Goal: Task Accomplishment & Management: Manage account settings

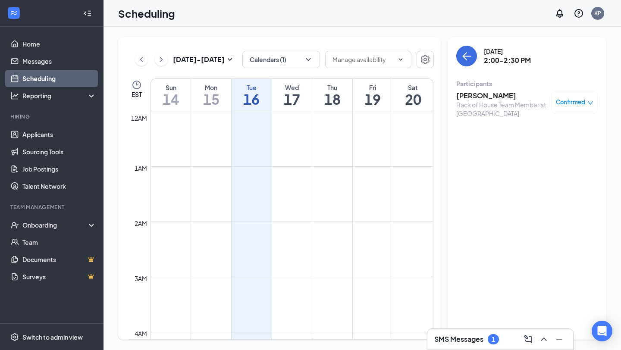
scroll to position [666, 0]
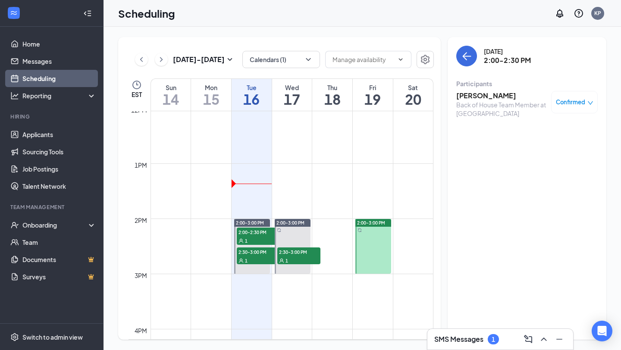
click at [441, 332] on div "SMS Messages 1" at bounding box center [501, 339] width 146 height 21
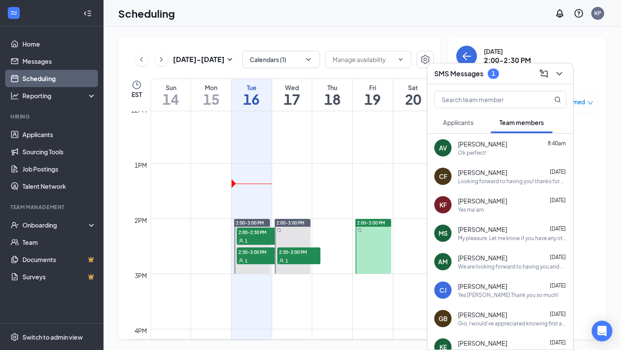
click at [463, 110] on div at bounding box center [501, 98] width 146 height 28
click at [462, 121] on span "Applicants" at bounding box center [458, 123] width 31 height 8
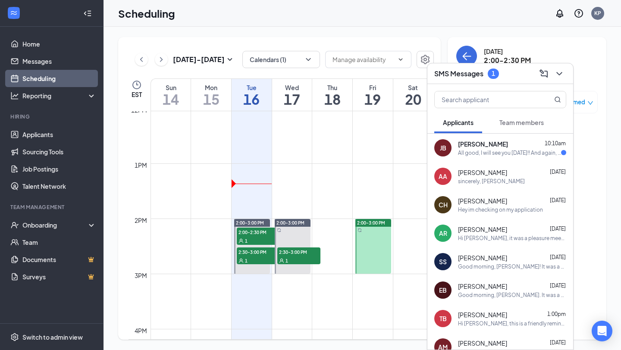
click at [470, 146] on span "[PERSON_NAME]" at bounding box center [483, 144] width 50 height 9
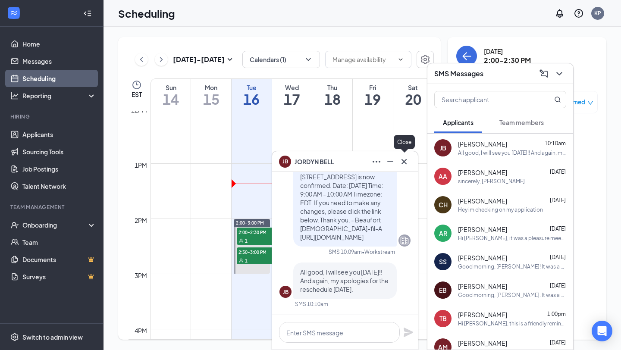
click at [401, 160] on icon "Cross" at bounding box center [404, 162] width 10 height 10
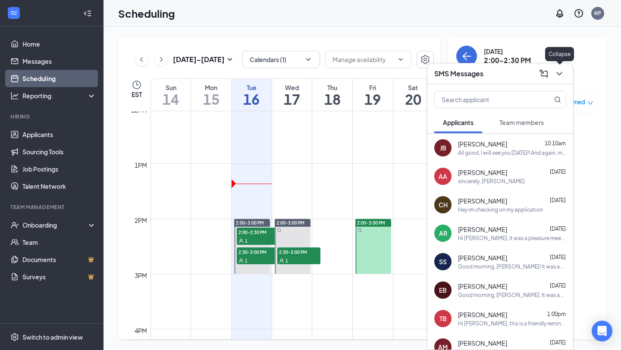
click at [560, 78] on icon "ChevronDown" at bounding box center [559, 74] width 10 height 10
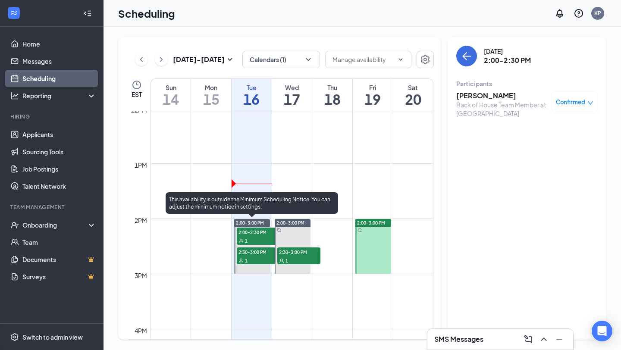
click at [259, 233] on span "2:00-2:30 PM" at bounding box center [258, 232] width 43 height 9
click at [257, 257] on div "1" at bounding box center [258, 260] width 43 height 9
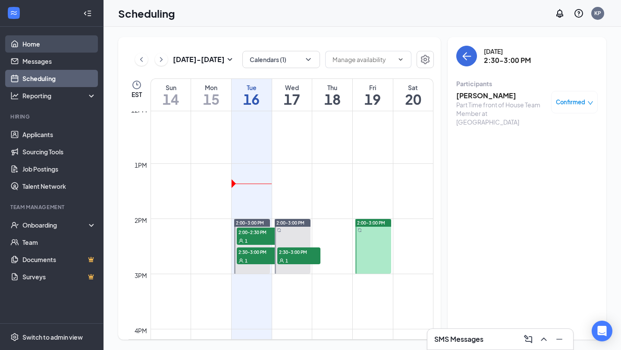
click at [38, 48] on link "Home" at bounding box center [59, 43] width 74 height 17
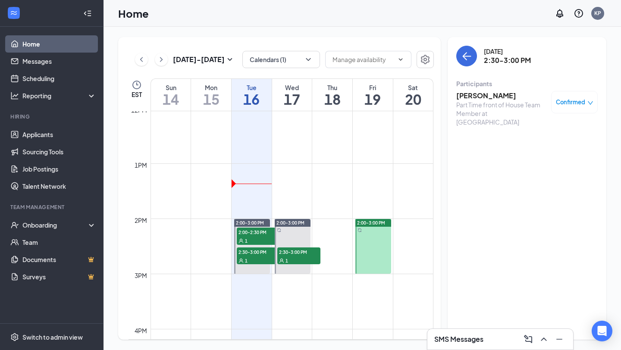
click at [65, 44] on link "Home" at bounding box center [59, 43] width 74 height 17
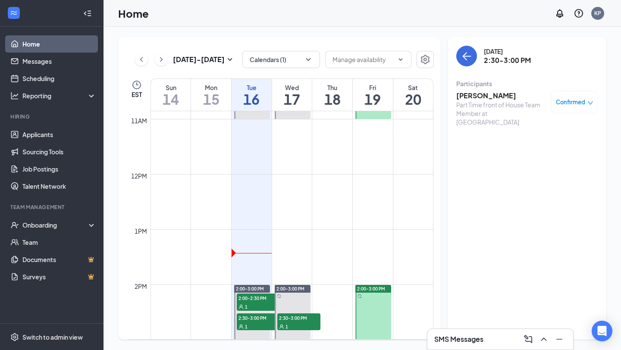
scroll to position [575, 0]
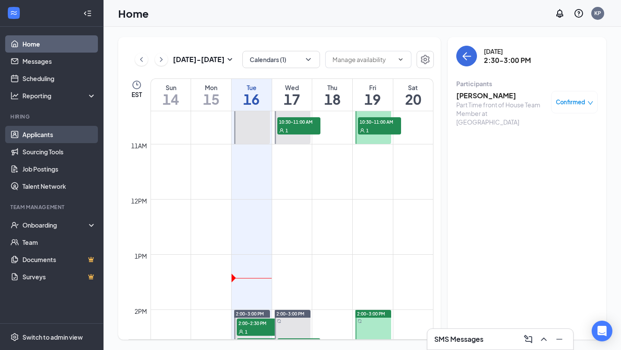
click at [63, 129] on link "Applicants" at bounding box center [59, 134] width 74 height 17
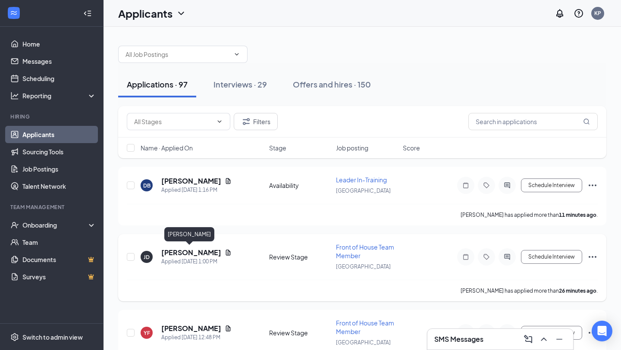
click at [192, 250] on h5 "[PERSON_NAME]" at bounding box center [191, 252] width 60 height 9
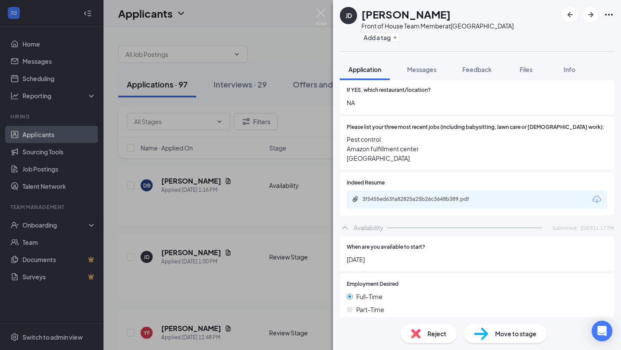
scroll to position [242, 0]
click at [439, 197] on div "3f5455ed63fa82825a25b26c3648b389.pdf" at bounding box center [422, 200] width 121 height 7
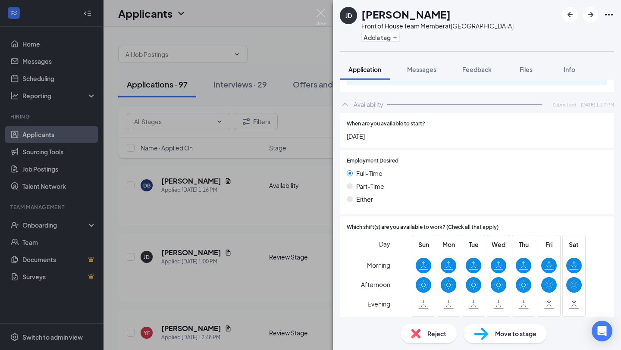
click at [480, 334] on img at bounding box center [481, 334] width 14 height 13
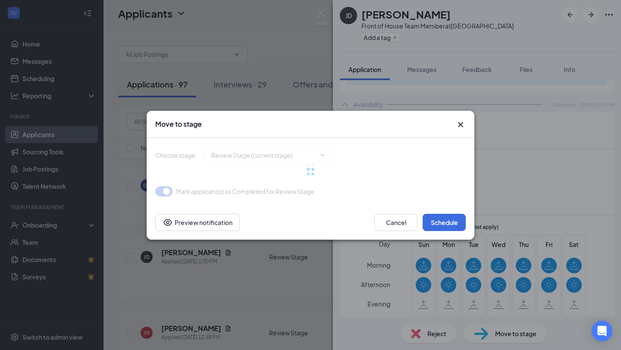
type input "Onsite Interview (next stage)"
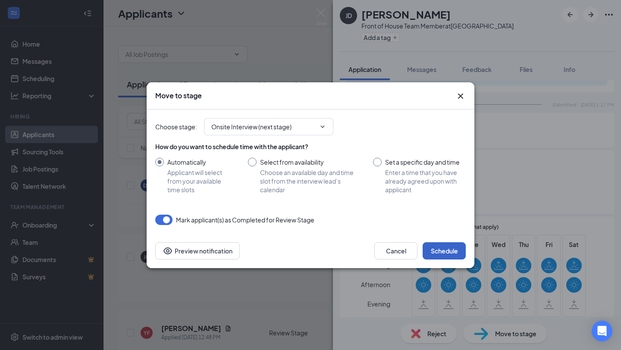
click at [438, 252] on button "Schedule" at bounding box center [444, 250] width 43 height 17
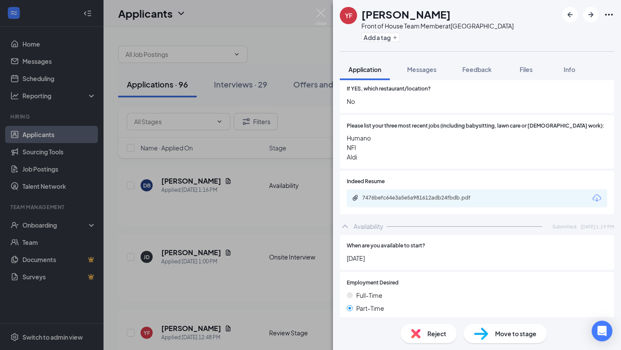
scroll to position [220, 0]
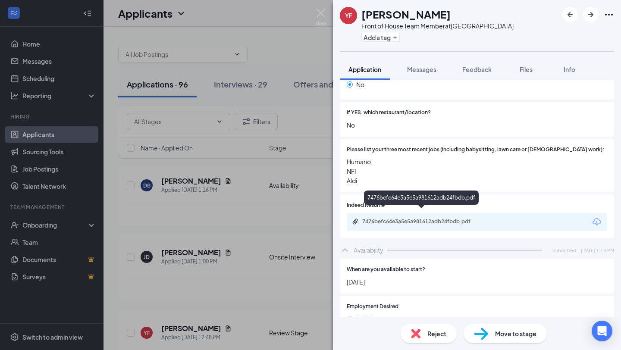
click at [446, 218] on div "7476befc64e3a5e5a981612adb24fbdb.pdf" at bounding box center [422, 221] width 121 height 7
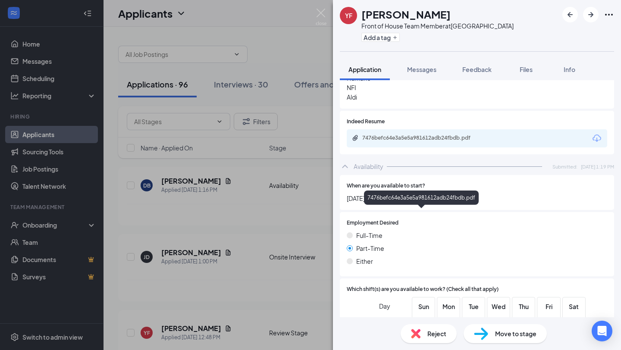
scroll to position [370, 0]
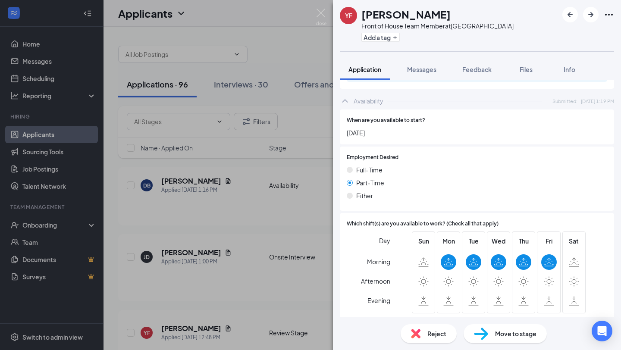
click at [263, 289] on div "YF [PERSON_NAME] Front of House Team Member at Beaufort Add a tag Application M…" at bounding box center [310, 175] width 621 height 350
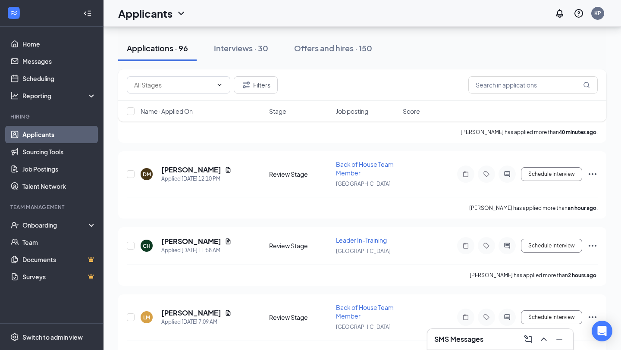
scroll to position [164, 0]
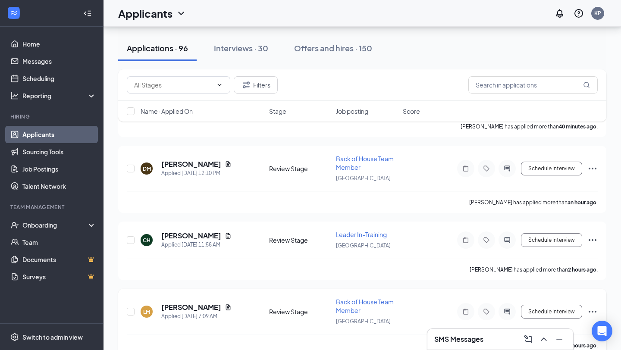
click at [592, 307] on icon "Ellipses" at bounding box center [593, 312] width 10 height 10
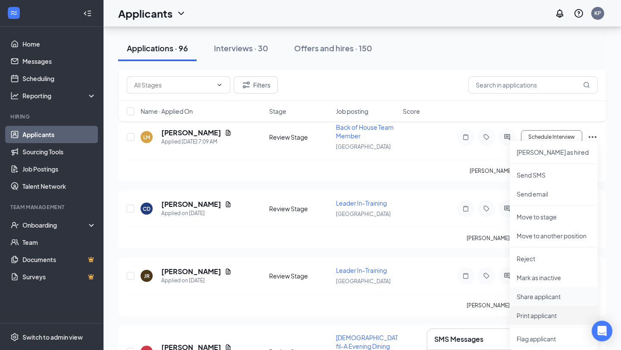
scroll to position [342, 0]
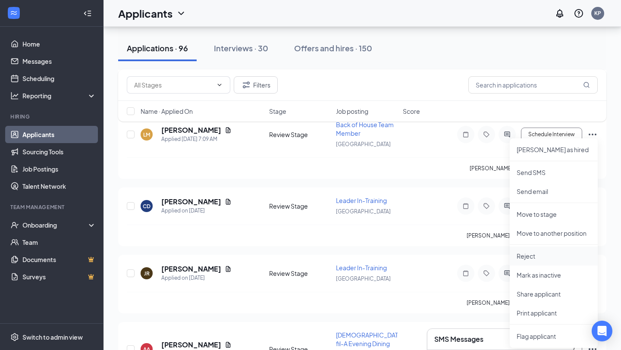
click at [532, 256] on p "Reject" at bounding box center [554, 256] width 74 height 9
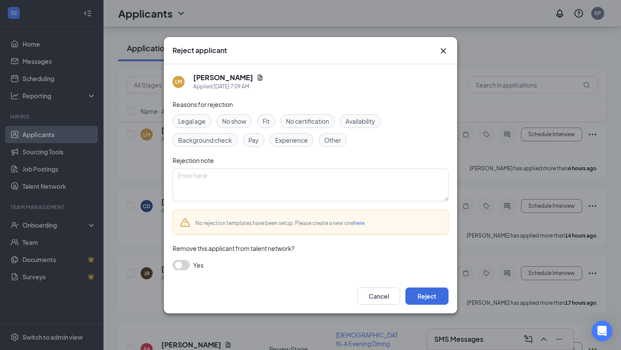
click at [183, 263] on button "button" at bounding box center [181, 265] width 17 height 10
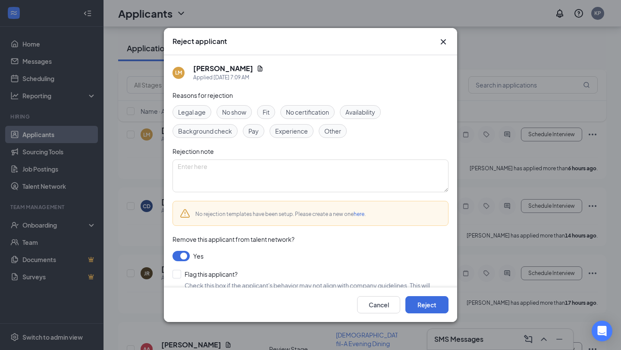
click at [265, 113] on span "Fit" at bounding box center [266, 111] width 7 height 9
click at [420, 309] on button "Reject" at bounding box center [427, 304] width 43 height 17
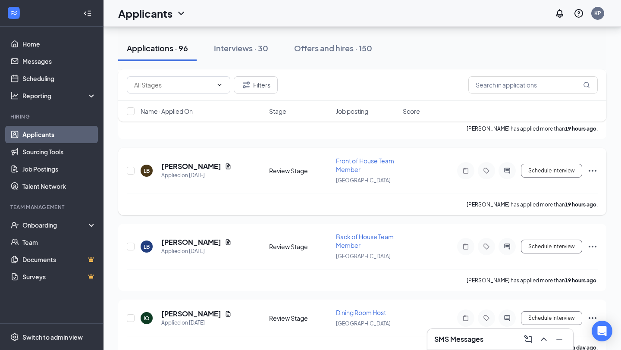
scroll to position [614, 0]
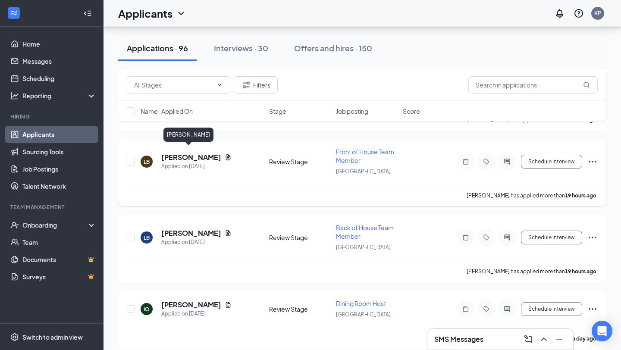
click at [187, 154] on h5 "[PERSON_NAME]" at bounding box center [191, 157] width 60 height 9
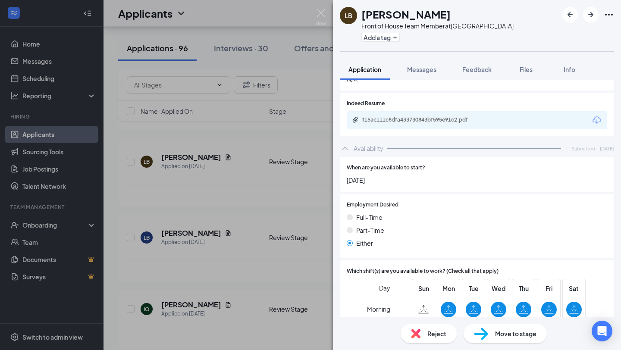
scroll to position [296, 0]
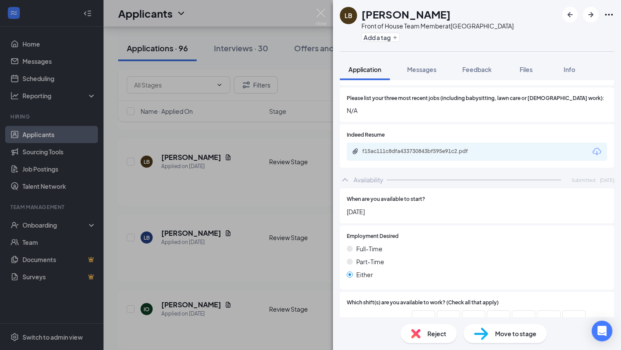
click at [453, 148] on div "f15ac111c8dfa433730843bf595e91c2.pdf" at bounding box center [422, 151] width 121 height 7
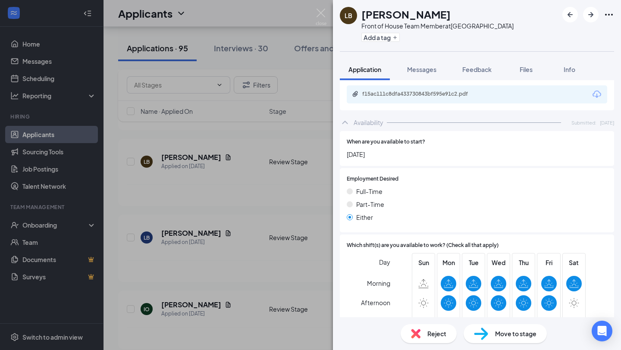
scroll to position [375, 0]
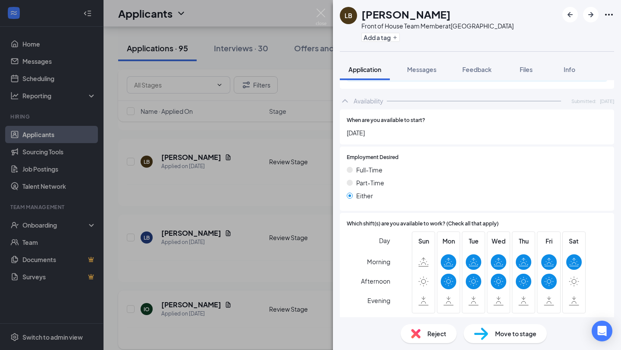
click at [260, 276] on div "LB [PERSON_NAME] Front of House Team Member at Beaufort Add a tag Application M…" at bounding box center [310, 175] width 621 height 350
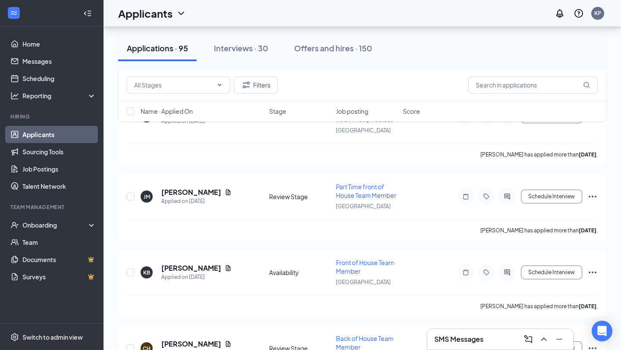
scroll to position [1170, 0]
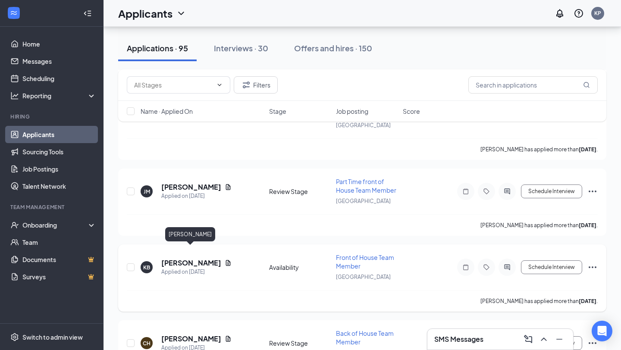
click at [205, 258] on h5 "[PERSON_NAME]" at bounding box center [191, 262] width 60 height 9
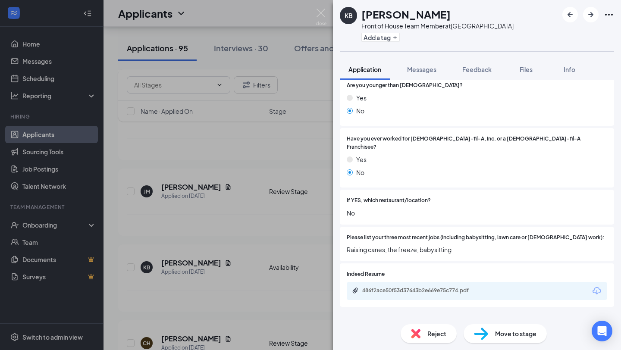
scroll to position [135, 0]
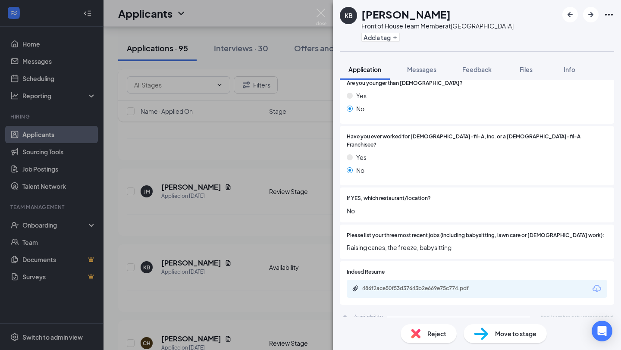
click at [303, 288] on div "KB [PERSON_NAME] Front of House Team Member at Beaufort Add a tag Application M…" at bounding box center [310, 175] width 621 height 350
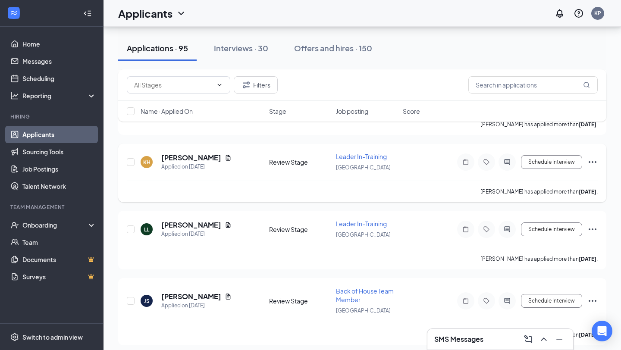
scroll to position [1567, 0]
click at [194, 292] on h5 "[PERSON_NAME]" at bounding box center [191, 296] width 60 height 9
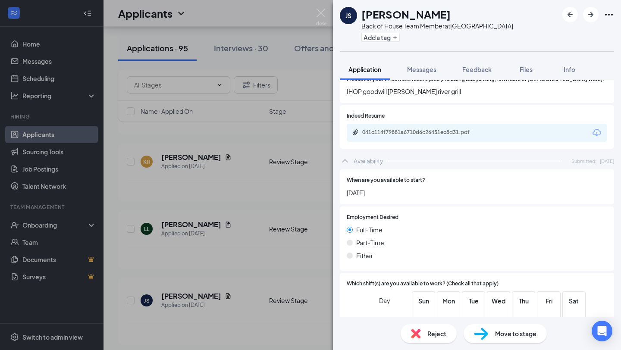
scroll to position [289, 0]
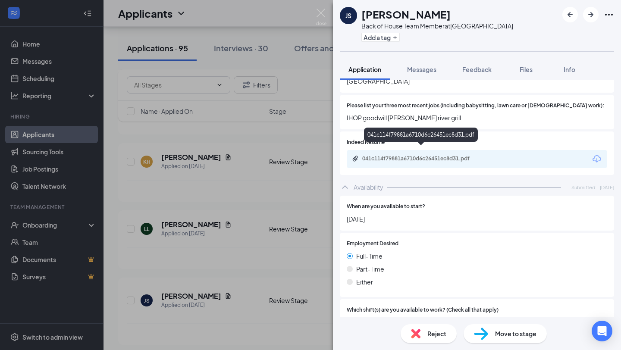
click at [424, 155] on div "041c114f79881a6710d6c26451ec8d31.pdf" at bounding box center [422, 158] width 121 height 7
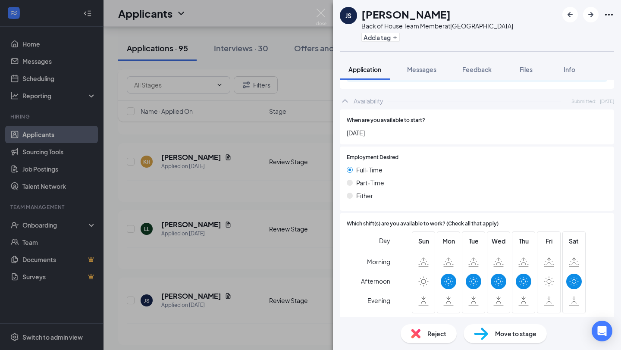
scroll to position [372, 0]
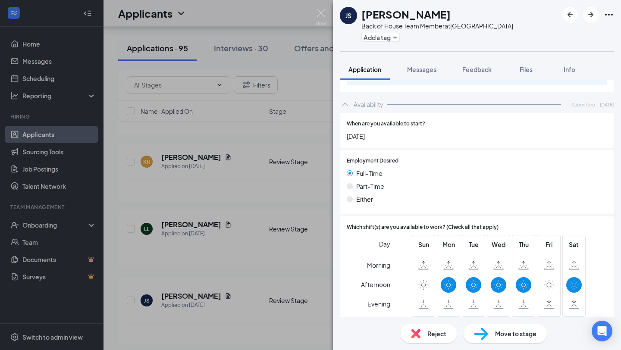
click at [266, 256] on div "JS [PERSON_NAME] Back of House Team Member at Beaufort Add a tag Application Me…" at bounding box center [310, 175] width 621 height 350
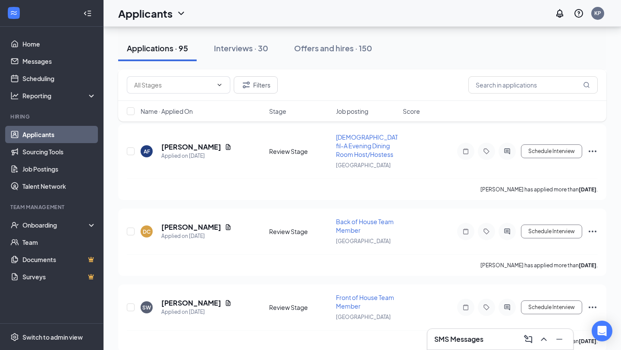
scroll to position [1874, 0]
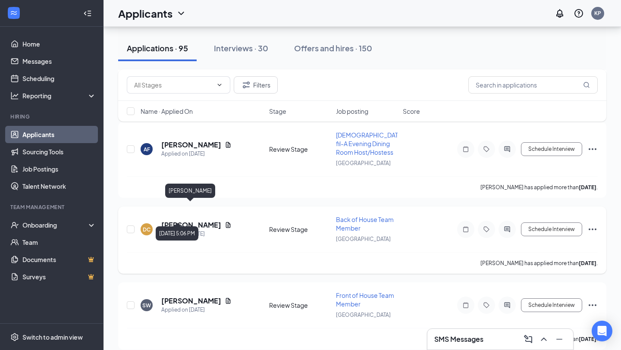
click at [194, 220] on h5 "[PERSON_NAME]" at bounding box center [191, 224] width 60 height 9
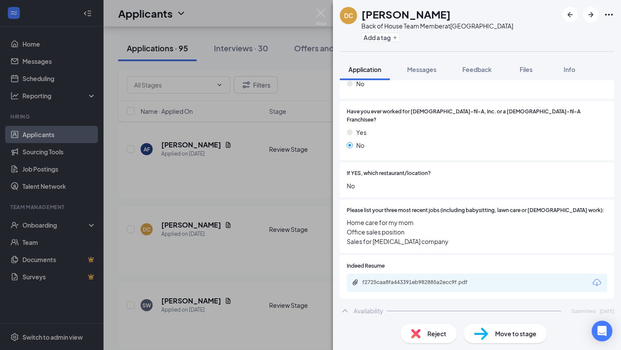
scroll to position [162, 0]
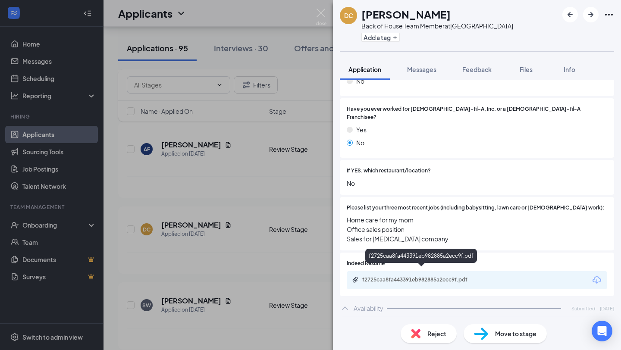
click at [405, 277] on div "f2725caa8fa443391eb982885a2ecc9f.pdf" at bounding box center [422, 280] width 121 height 7
click at [247, 174] on div "DC [PERSON_NAME] Back of House Team Member at [GEOGRAPHIC_DATA] Add a tag Appli…" at bounding box center [310, 175] width 621 height 350
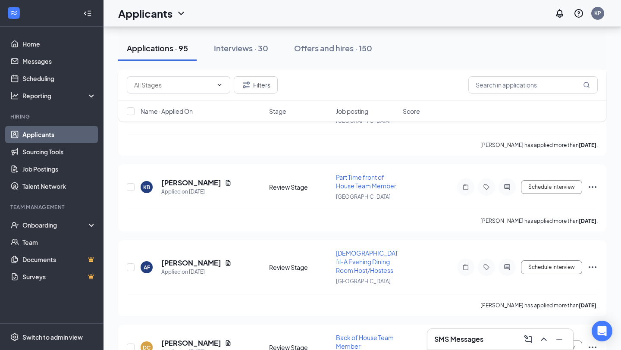
scroll to position [1753, 0]
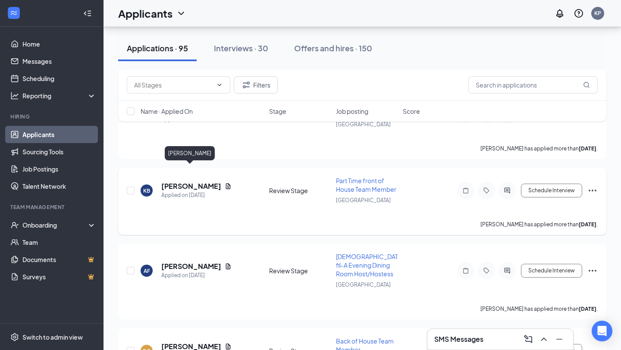
click at [192, 182] on h5 "[PERSON_NAME]" at bounding box center [191, 186] width 60 height 9
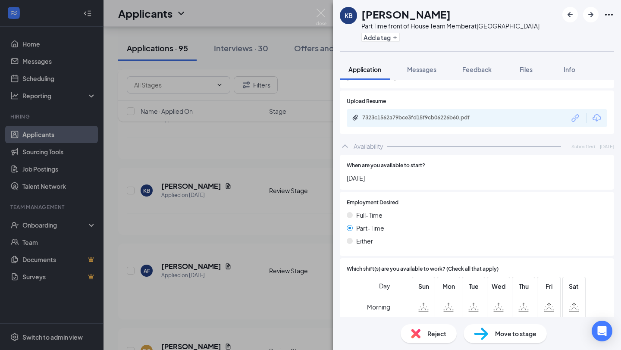
scroll to position [280, 0]
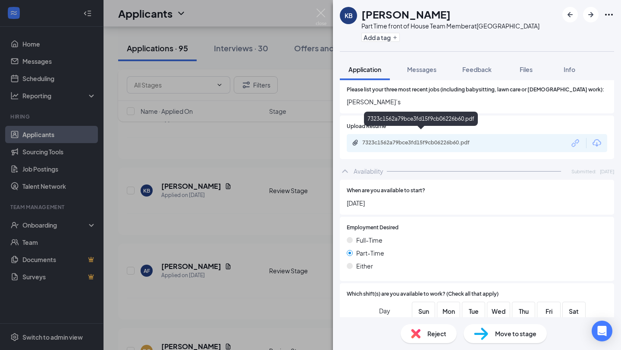
click at [397, 139] on div "7323c1562a79bce3fd15f9cb06226b60.pdf" at bounding box center [422, 143] width 140 height 8
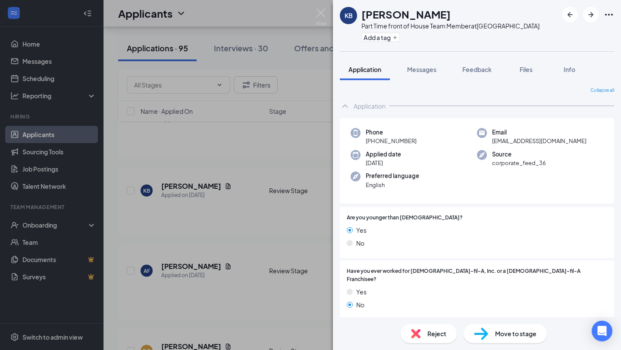
click at [282, 274] on div "KB Kyasia Beacher Part Time front of House Team Member at Beaufort Add a tag Ap…" at bounding box center [310, 175] width 621 height 350
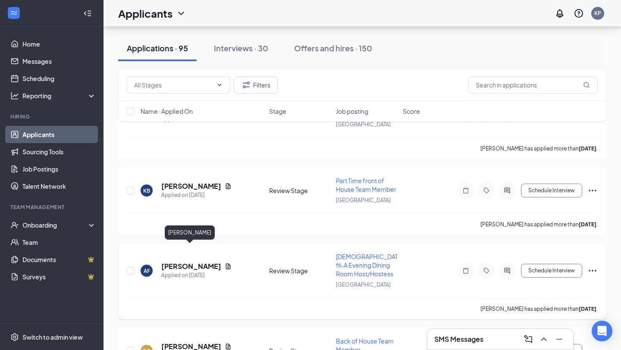
click at [191, 262] on h5 "[PERSON_NAME]" at bounding box center [191, 266] width 60 height 9
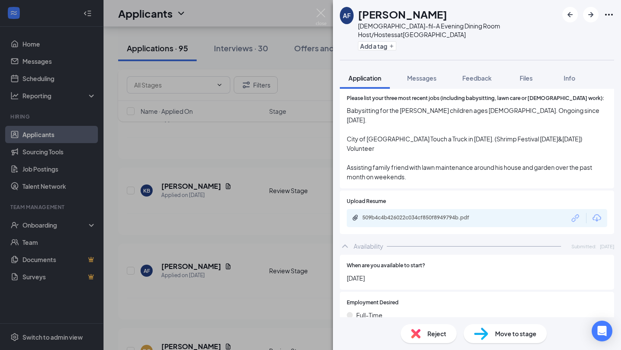
scroll to position [279, 0]
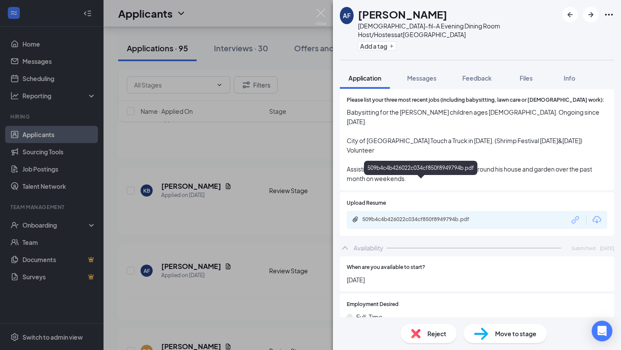
click at [418, 216] on div "509b4c4b426022c034cf850f8949794b.pdf" at bounding box center [422, 219] width 121 height 7
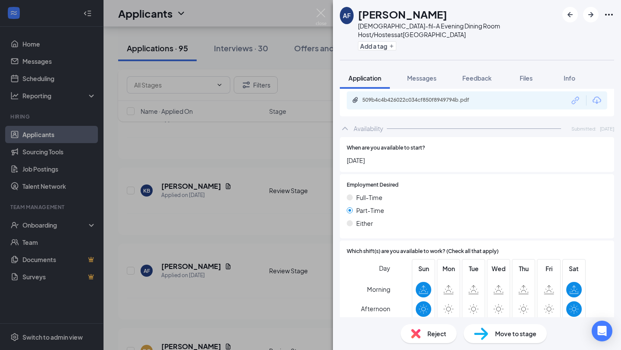
click at [498, 330] on span "Move to stage" at bounding box center [515, 333] width 41 height 9
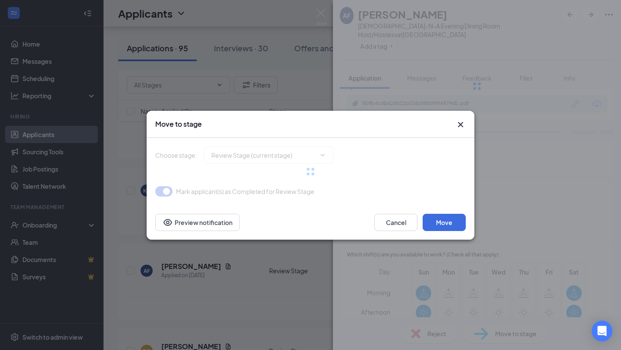
type input "Onsite Interview (next stage)"
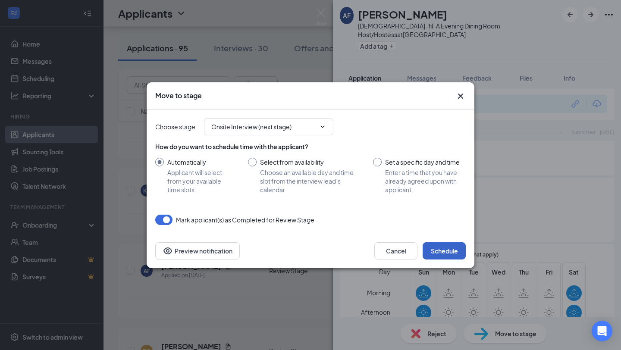
click at [441, 251] on button "Schedule" at bounding box center [444, 250] width 43 height 17
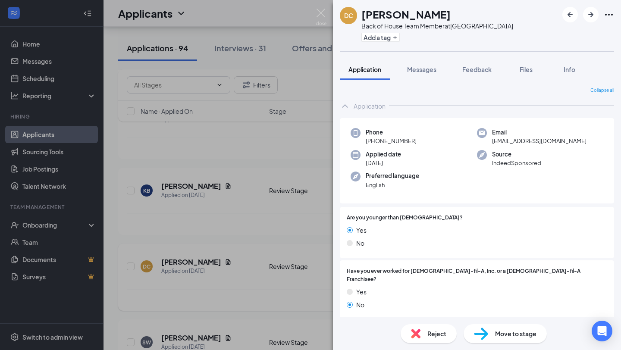
click at [291, 231] on div "DC [PERSON_NAME] Back of House Team Member at [GEOGRAPHIC_DATA] Add a tag Appli…" at bounding box center [310, 175] width 621 height 350
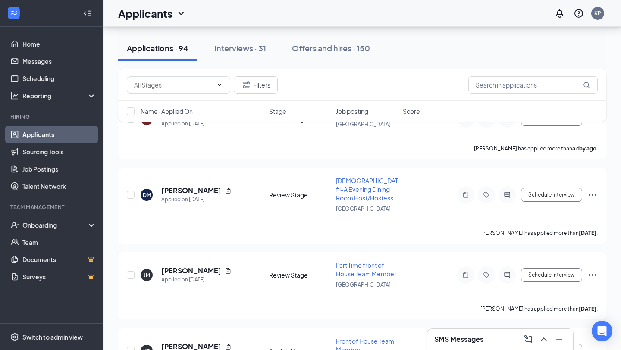
scroll to position [1092, 0]
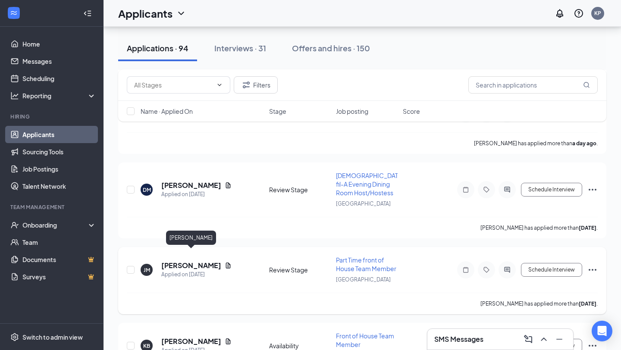
click at [194, 261] on h5 "[PERSON_NAME]" at bounding box center [191, 265] width 60 height 9
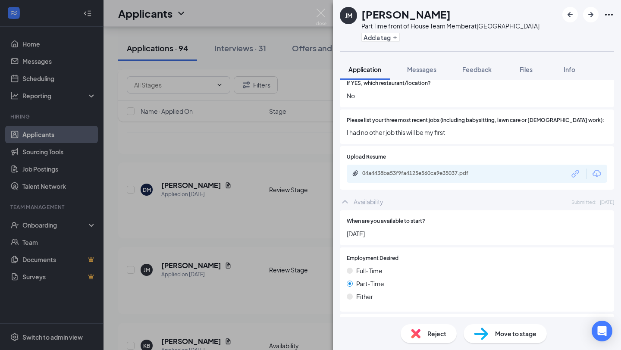
scroll to position [240, 0]
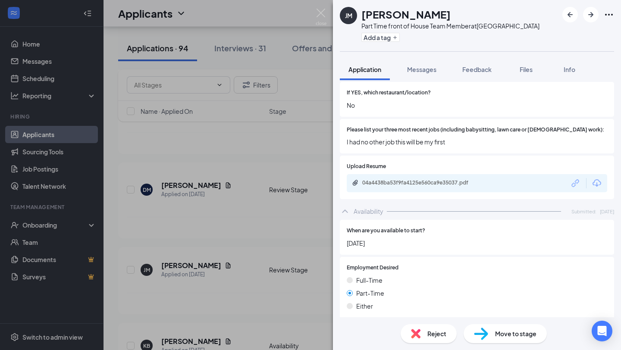
click at [405, 179] on div "04a4438ba53f9fa4125e560ca9e35037.pdf" at bounding box center [477, 183] width 261 height 18
click at [405, 179] on div "04a4438ba53f9fa4125e560ca9e35037.pdf" at bounding box center [422, 182] width 121 height 7
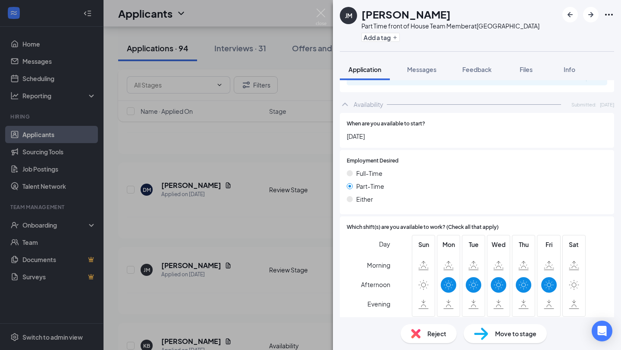
scroll to position [351, 0]
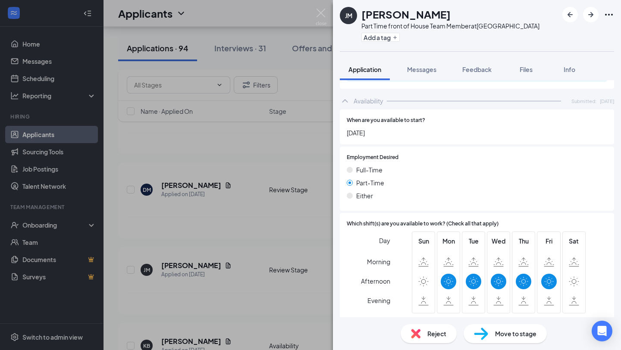
click at [481, 327] on div "Move to stage" at bounding box center [505, 333] width 83 height 19
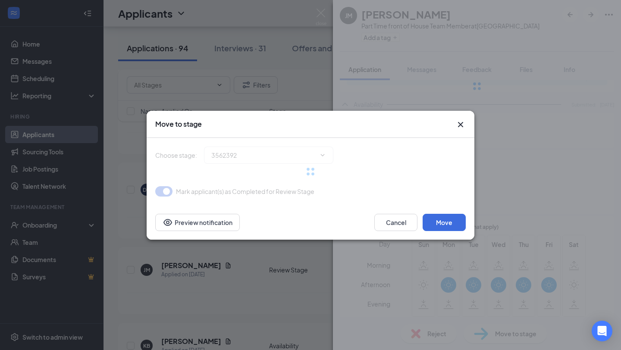
type input "Onsite Interview (next stage)"
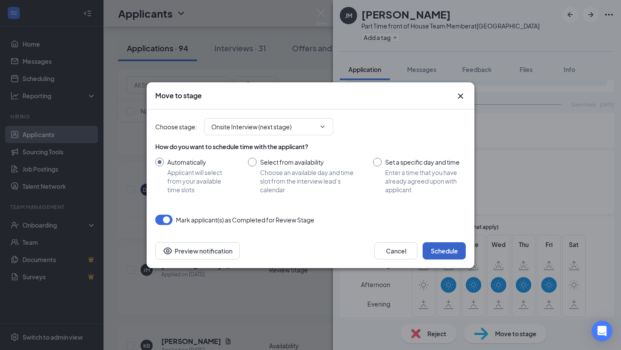
click at [430, 254] on button "Schedule" at bounding box center [444, 250] width 43 height 17
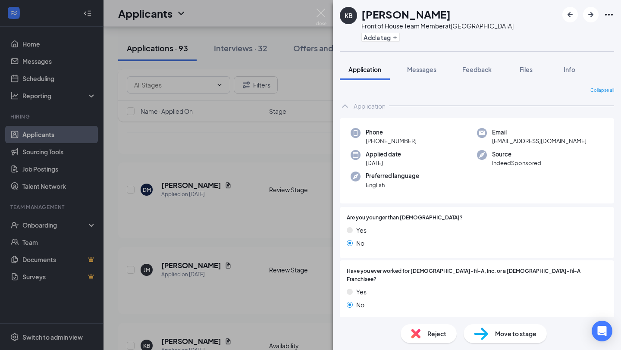
click at [282, 293] on div "KB [PERSON_NAME] Front of House Team Member at Beaufort Add a tag Application M…" at bounding box center [310, 175] width 621 height 350
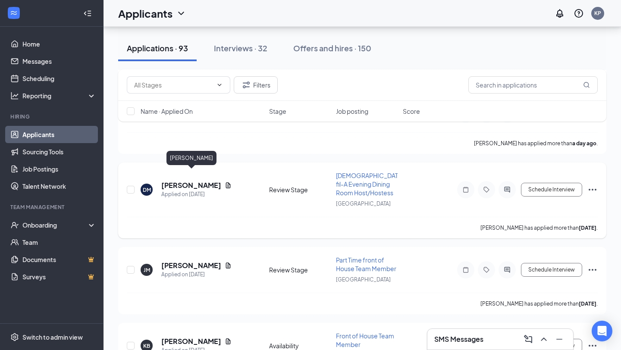
click at [187, 181] on h5 "[PERSON_NAME]" at bounding box center [191, 185] width 60 height 9
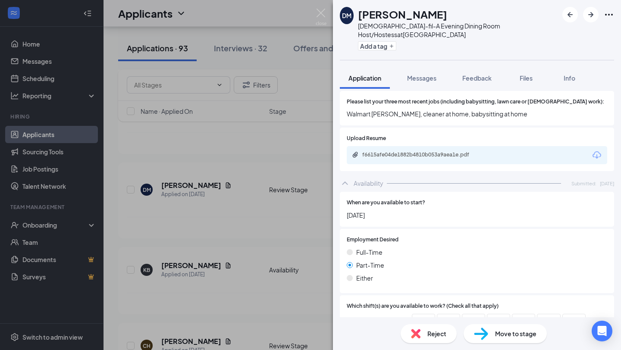
scroll to position [270, 0]
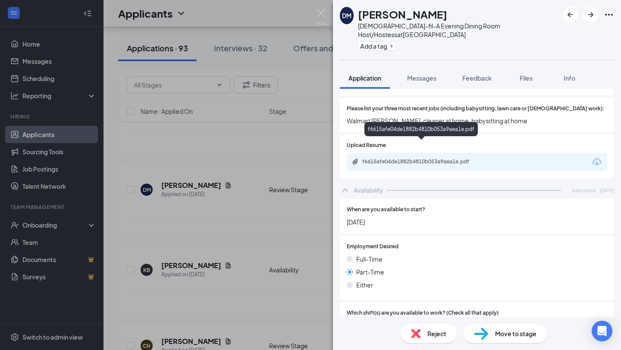
click at [424, 158] on div "f6615afe04de1882b4810b053a9aea1e.pdf" at bounding box center [422, 161] width 121 height 7
click at [505, 340] on div "Move to stage" at bounding box center [505, 333] width 83 height 19
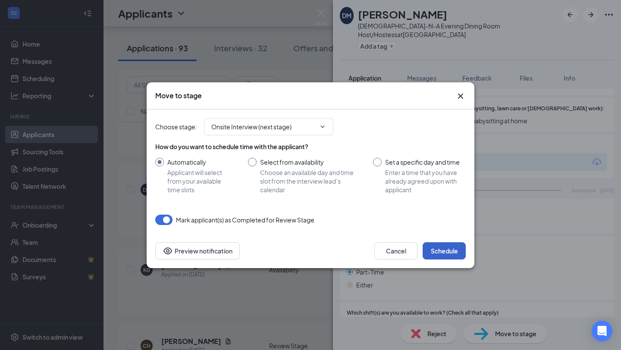
click at [439, 249] on button "Schedule" at bounding box center [444, 250] width 43 height 17
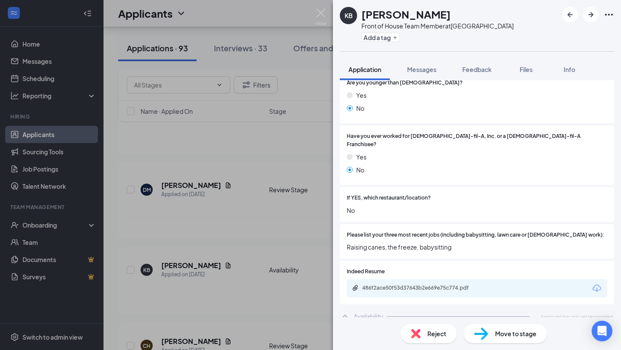
scroll to position [135, 0]
click at [220, 215] on div "KB [PERSON_NAME] Front of House Team Member at Beaufort Add a tag Application M…" at bounding box center [310, 175] width 621 height 350
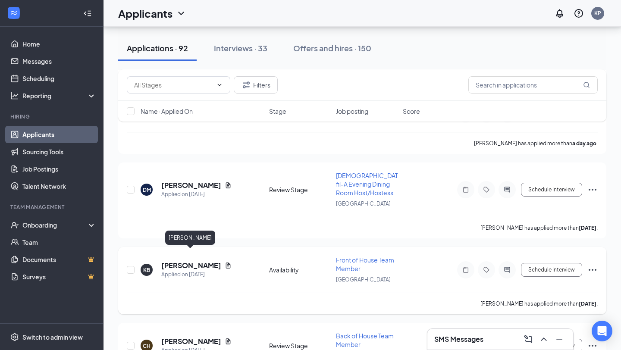
click at [192, 261] on h5 "[PERSON_NAME]" at bounding box center [191, 265] width 60 height 9
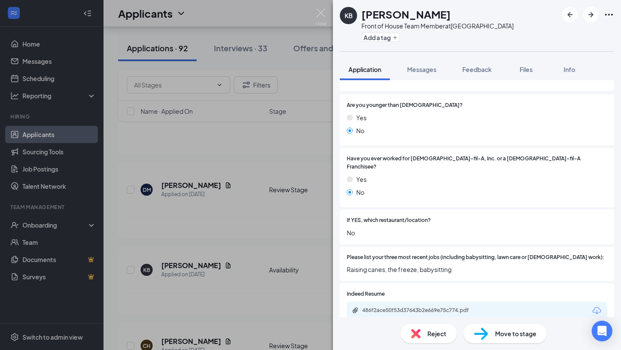
scroll to position [135, 0]
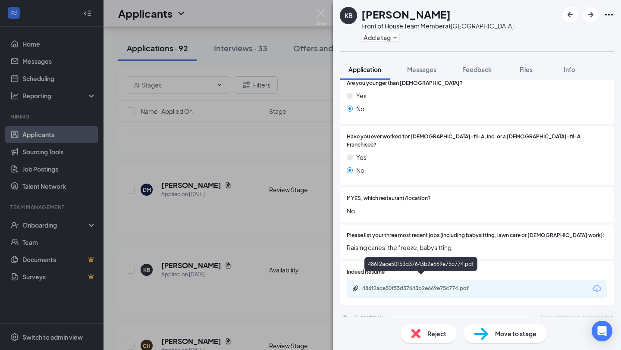
click at [472, 285] on div "486f2ace50f53d37643b2e669e75c774.pdf" at bounding box center [422, 288] width 121 height 7
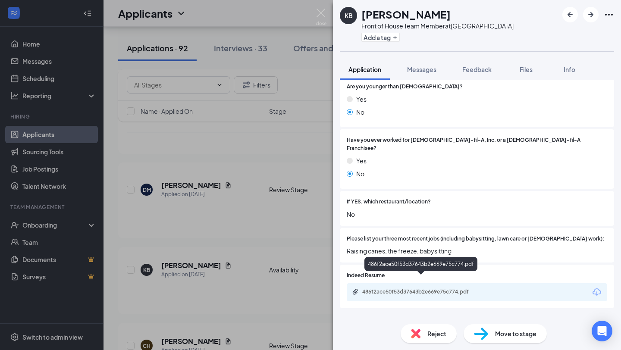
click at [260, 156] on div "KB [PERSON_NAME] Front of House Team Member at Beaufort Add a tag Application M…" at bounding box center [310, 175] width 621 height 350
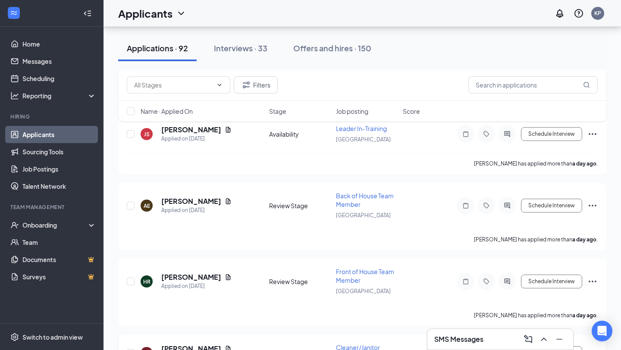
scroll to position [837, 0]
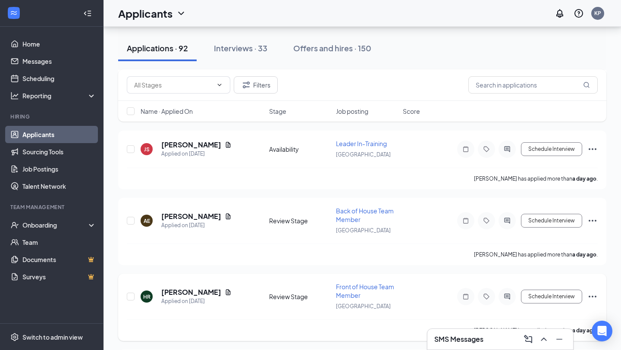
click at [595, 292] on icon "Ellipses" at bounding box center [593, 297] width 10 height 10
click at [233, 274] on div "HR Haley Rivera Applied on Sep 15 Review Stage Front of House Team Member Beauf…" at bounding box center [362, 307] width 488 height 67
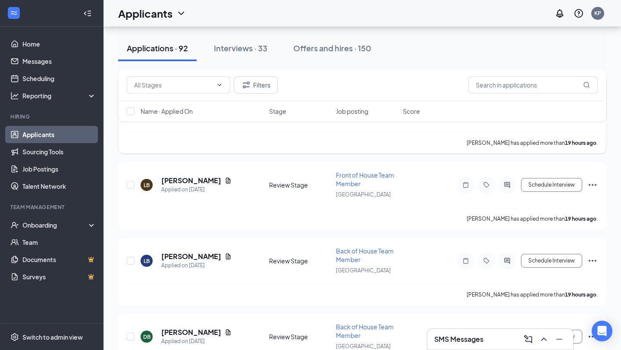
scroll to position [513, 0]
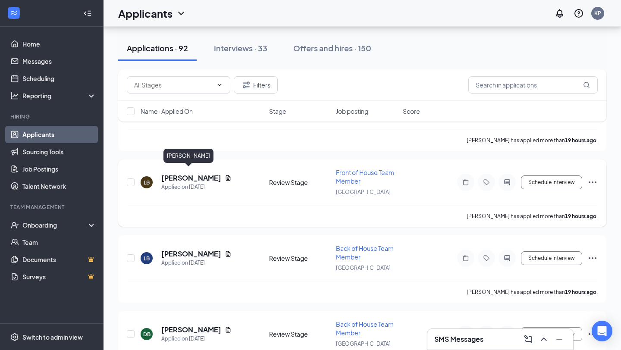
click at [172, 173] on h5 "[PERSON_NAME]" at bounding box center [191, 177] width 60 height 9
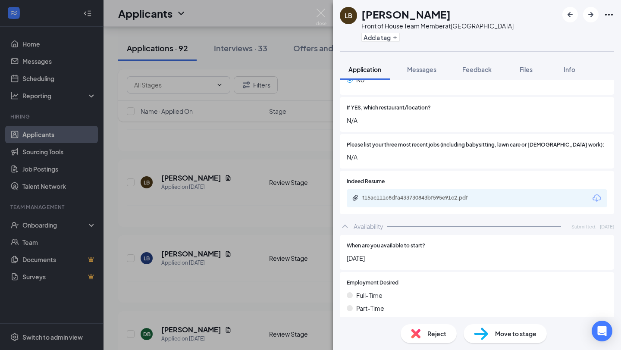
scroll to position [238, 0]
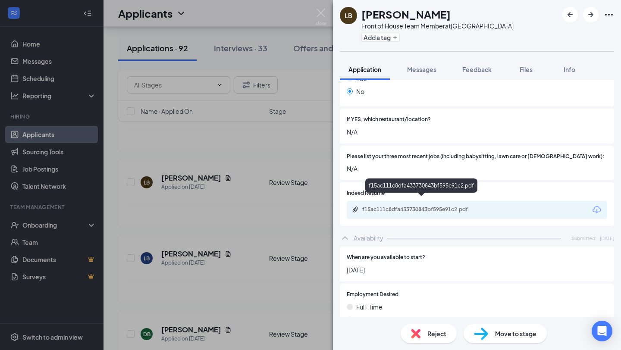
click at [433, 206] on div "f15ac111c8dfa433730843bf595e91c2.pdf" at bounding box center [422, 209] width 121 height 7
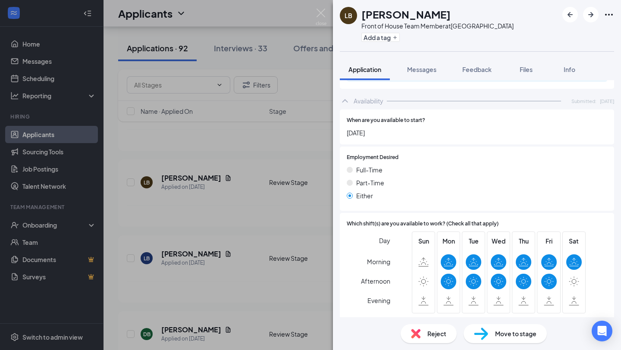
scroll to position [372, 0]
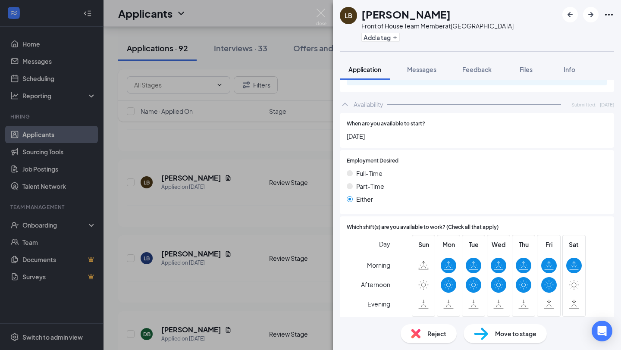
click at [502, 337] on span "Move to stage" at bounding box center [515, 333] width 41 height 9
type input "Onsite Interview (next stage)"
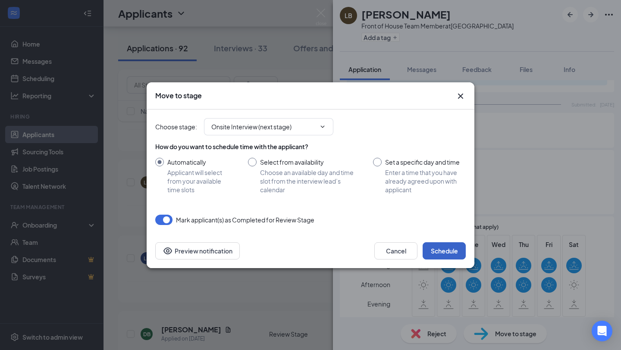
click at [441, 249] on button "Schedule" at bounding box center [444, 250] width 43 height 17
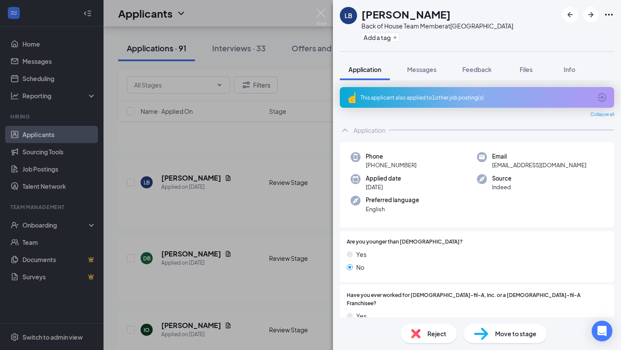
click at [414, 327] on div "Reject" at bounding box center [429, 333] width 56 height 19
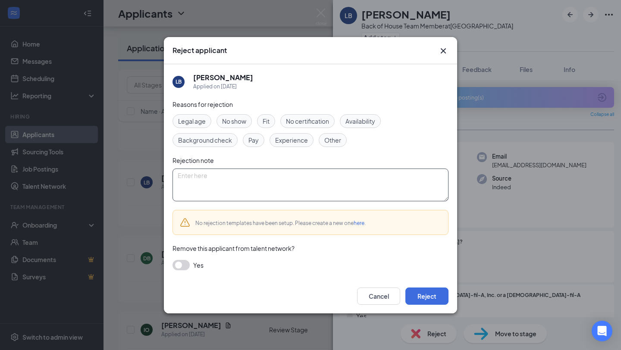
click at [231, 189] on textarea at bounding box center [311, 185] width 276 height 33
type textarea "Sent an invite for FOH team member position"
click at [435, 299] on button "Reject" at bounding box center [427, 296] width 43 height 17
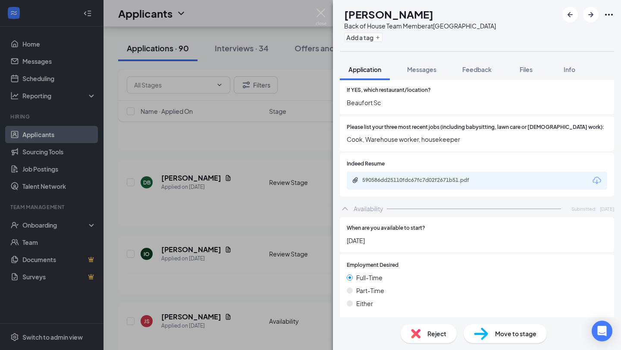
scroll to position [258, 0]
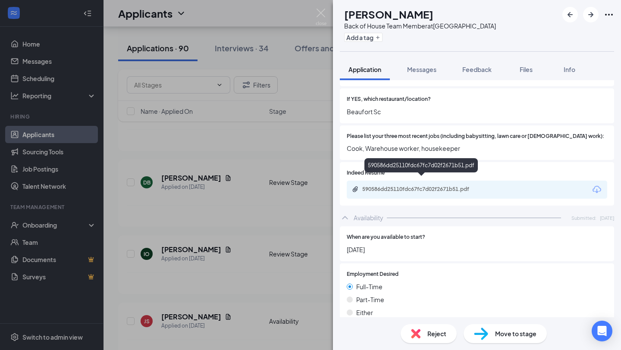
click at [418, 186] on div "590586dd25110fdc67fc7d02f2671b51.pdf" at bounding box center [422, 189] width 121 height 7
click at [419, 329] on img at bounding box center [415, 333] width 9 height 9
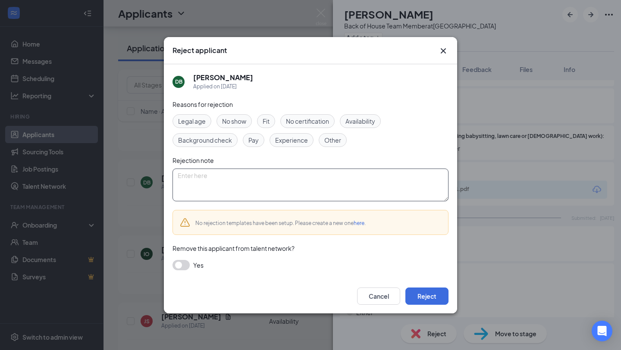
click at [255, 180] on textarea at bounding box center [311, 185] width 276 height 33
type textarea "N"
type textarea "Job hop"
click at [268, 120] on span "Fit" at bounding box center [266, 121] width 7 height 9
click at [331, 139] on span "Other" at bounding box center [332, 139] width 17 height 9
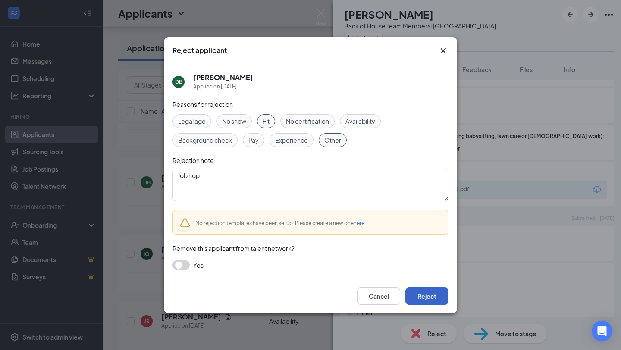
click at [414, 300] on button "Reject" at bounding box center [427, 296] width 43 height 17
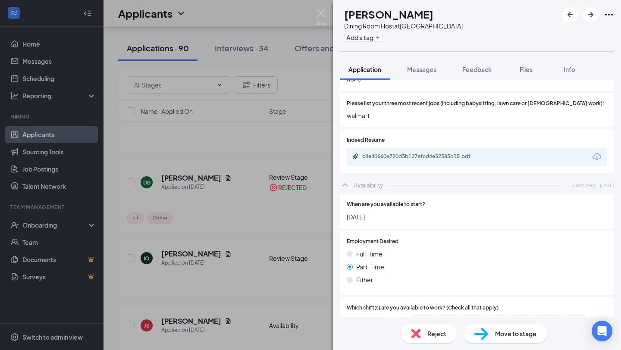
scroll to position [293, 0]
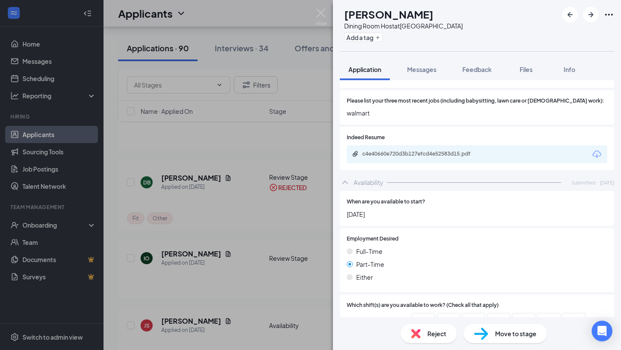
click at [262, 279] on div "IO Isac Ontiveros Dining Room Host at Beaufort Add a tag Application Messages F…" at bounding box center [310, 175] width 621 height 350
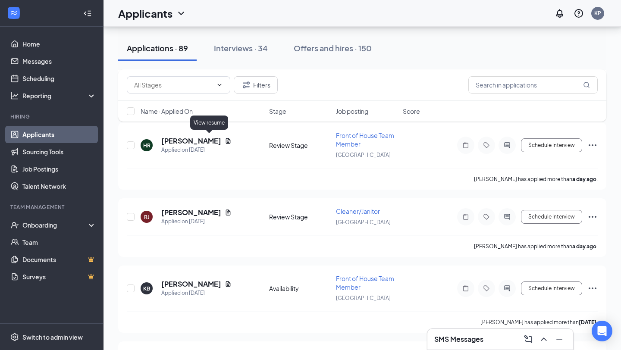
scroll to position [748, 0]
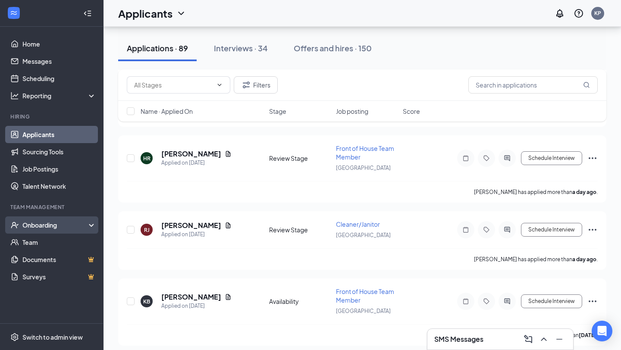
click at [56, 225] on div "Onboarding" at bounding box center [55, 225] width 66 height 9
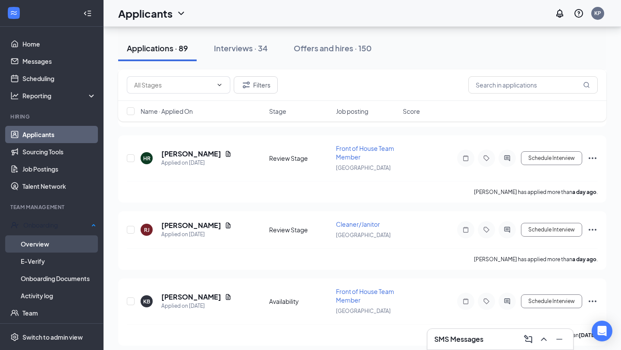
click at [61, 245] on link "Overview" at bounding box center [59, 244] width 76 height 17
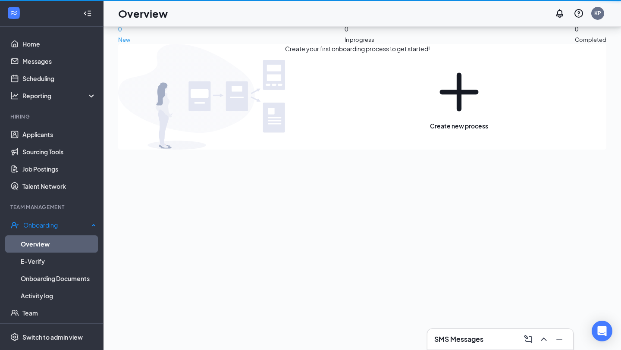
scroll to position [39, 0]
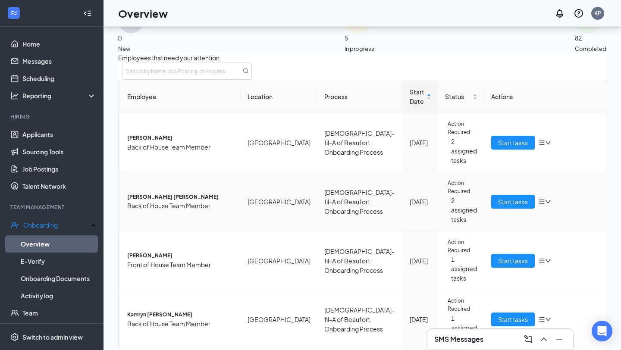
scroll to position [27, 0]
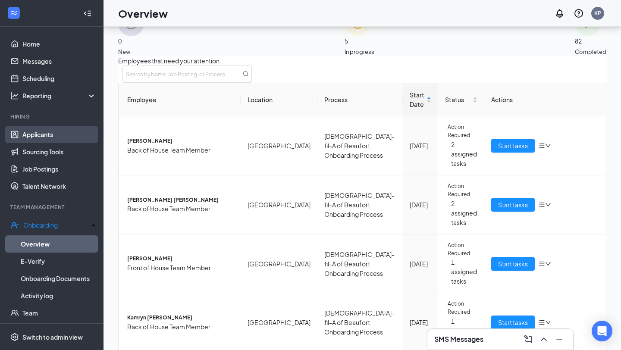
click at [47, 141] on link "Applicants" at bounding box center [59, 134] width 74 height 17
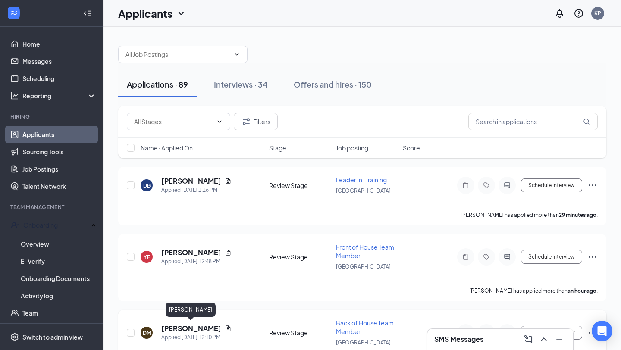
click at [191, 327] on h5 "[PERSON_NAME]" at bounding box center [191, 328] width 60 height 9
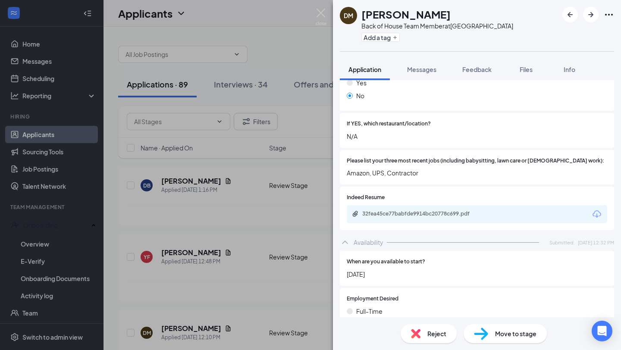
scroll to position [208, 0]
click at [378, 211] on div "32fea45ce77babfde9914bc20778c699.pdf" at bounding box center [422, 215] width 140 height 8
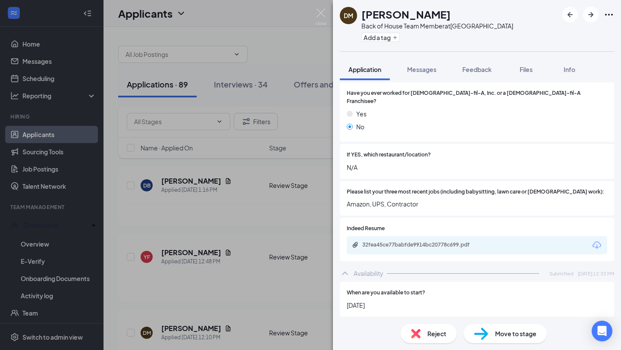
scroll to position [17, 0]
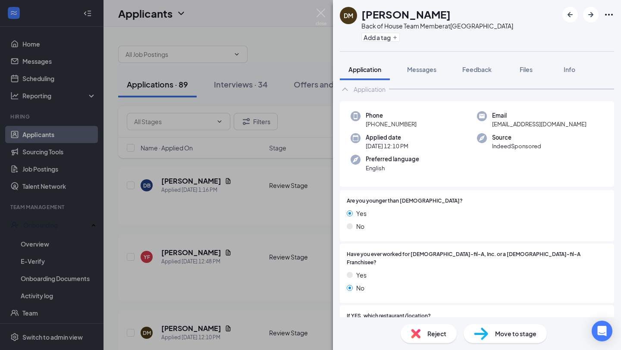
click at [414, 74] on button "Messages" at bounding box center [422, 70] width 47 height 22
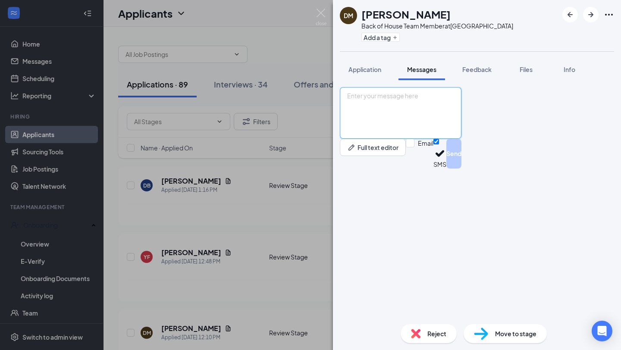
click at [407, 139] on textarea at bounding box center [401, 113] width 122 height 52
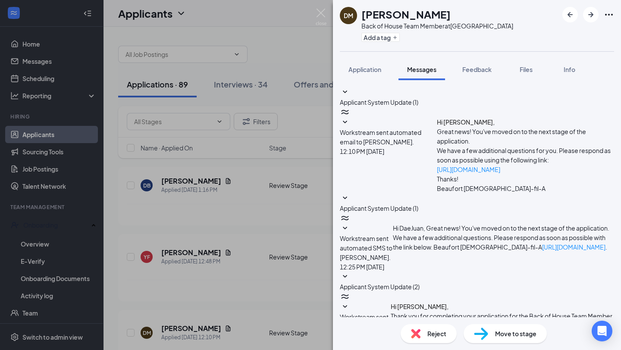
scroll to position [95, 0]
type textarea "DeJuan, your resume says that you are local to Tampa, FL. This position is in B…"
click at [283, 250] on div "DM DaeJuan Mitchell Back of House Team Member at Beaufort Add a tag Application…" at bounding box center [310, 175] width 621 height 350
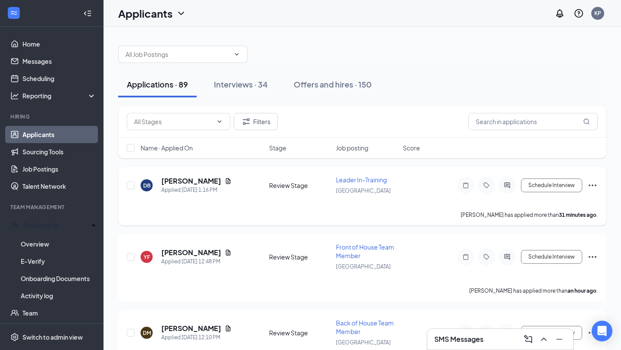
click at [592, 185] on icon "Ellipses" at bounding box center [593, 186] width 8 height 2
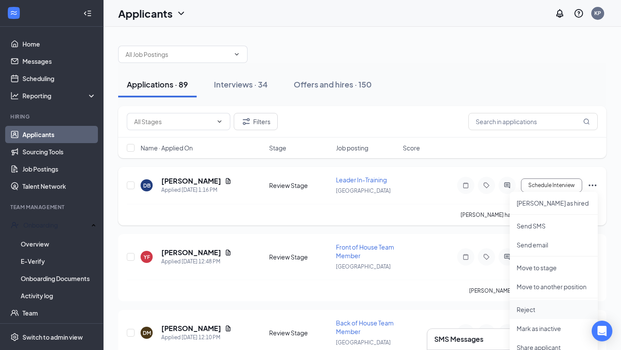
click at [546, 304] on li "Reject" at bounding box center [554, 309] width 88 height 19
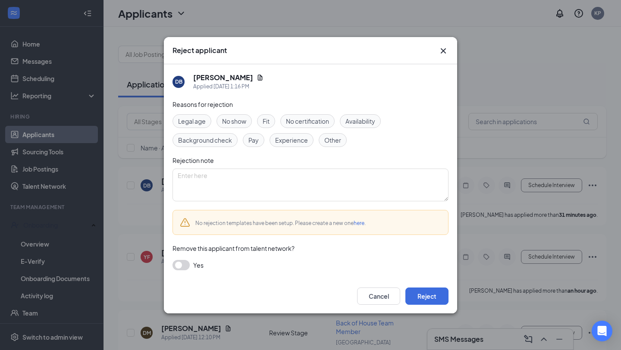
click at [277, 120] on div "Legal age No show Fit No certification Availability Background check Pay Experi…" at bounding box center [311, 130] width 276 height 33
click at [269, 122] on span "Fit" at bounding box center [266, 121] width 7 height 9
click at [339, 140] on span "Other" at bounding box center [332, 139] width 17 height 9
click at [316, 161] on div "Rejection note" at bounding box center [311, 160] width 276 height 9
click at [313, 172] on textarea at bounding box center [311, 185] width 276 height 33
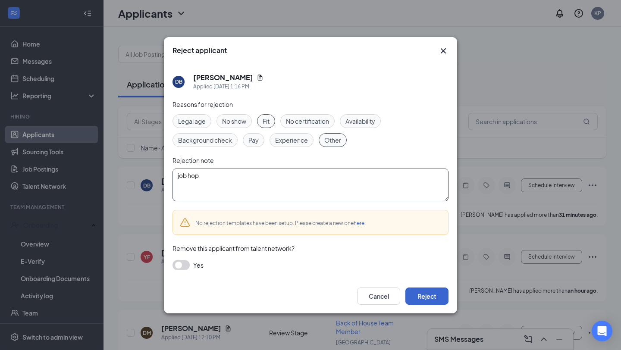
type textarea "job hop"
click at [439, 293] on button "Reject" at bounding box center [427, 296] width 43 height 17
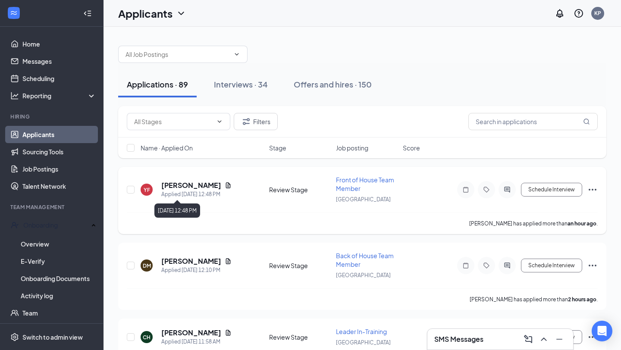
click at [185, 189] on h5 "[PERSON_NAME]" at bounding box center [191, 185] width 60 height 9
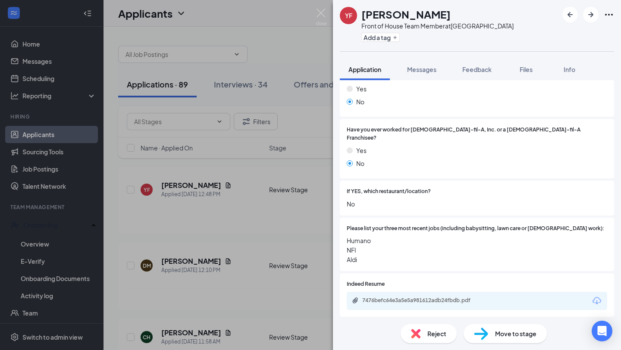
scroll to position [264, 0]
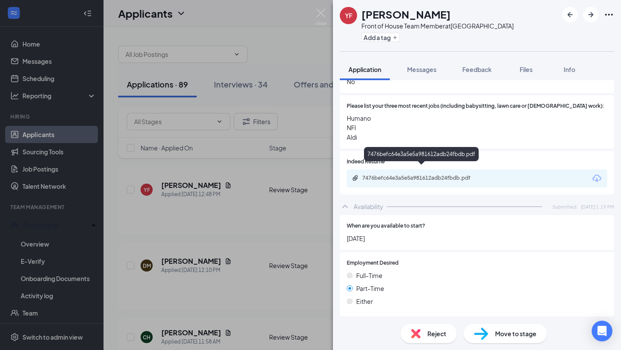
click at [434, 175] on div "7476befc64e3a5e5a981612adb24fbdb.pdf" at bounding box center [422, 178] width 121 height 7
click at [420, 339] on div "Reject" at bounding box center [429, 333] width 56 height 19
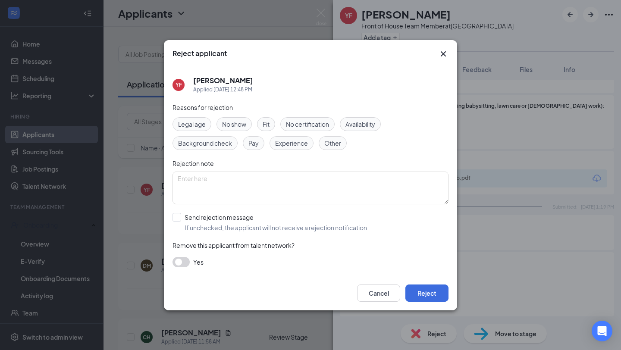
click at [327, 145] on span "Other" at bounding box center [332, 143] width 17 height 9
click at [296, 193] on textarea at bounding box center [311, 188] width 276 height 33
type textarea "job hop"
click at [427, 294] on button "Reject" at bounding box center [427, 293] width 43 height 17
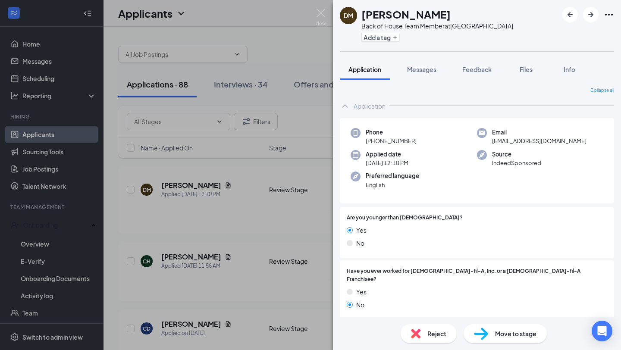
click at [43, 72] on div "DM DaeJuan Mitchell Back of House Team Member at Beaufort Add a tag Application…" at bounding box center [310, 175] width 621 height 350
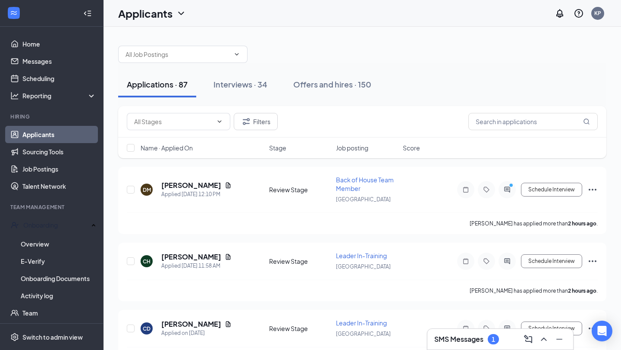
click at [452, 339] on h3 "SMS Messages" at bounding box center [459, 339] width 49 height 9
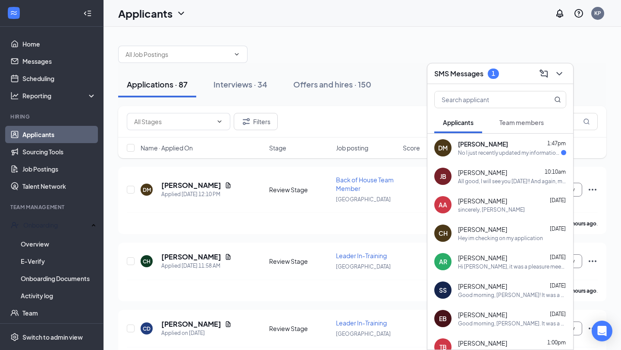
click at [480, 146] on span "[PERSON_NAME]" at bounding box center [483, 144] width 50 height 9
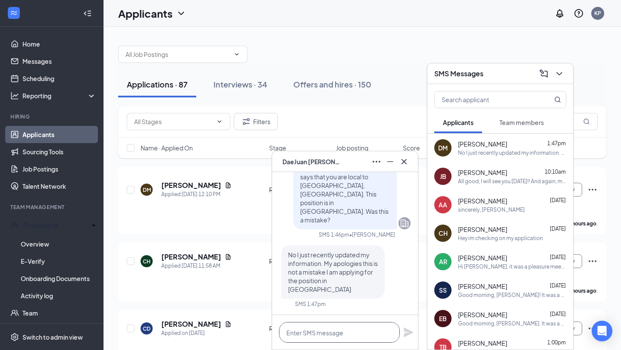
click at [328, 326] on textarea at bounding box center [339, 332] width 121 height 21
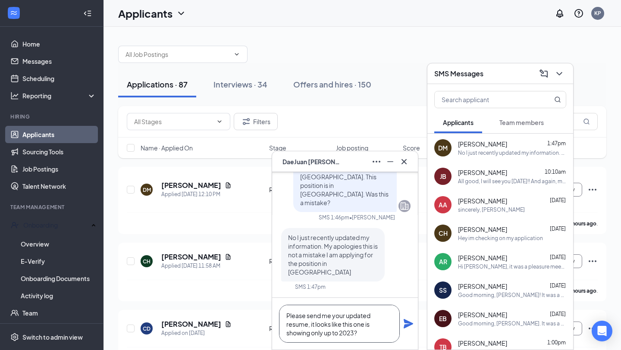
type textarea "Please send me your updated resume, it looks like this one is showing only up t…"
click at [403, 327] on icon "Plane" at bounding box center [408, 324] width 10 height 10
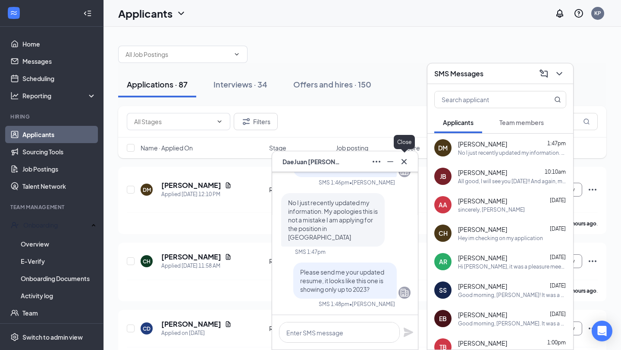
click at [402, 164] on icon "Cross" at bounding box center [404, 162] width 10 height 10
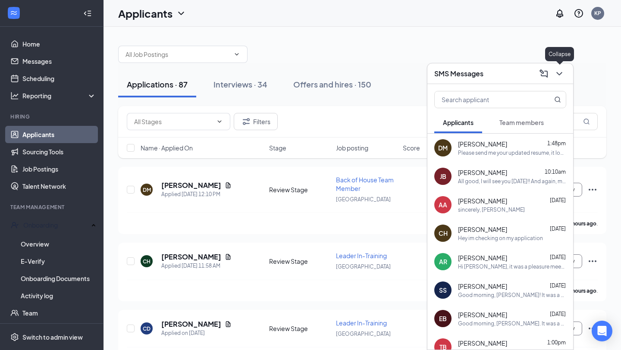
click at [557, 77] on icon "ChevronDown" at bounding box center [559, 74] width 10 height 10
